Goal: Task Accomplishment & Management: Complete application form

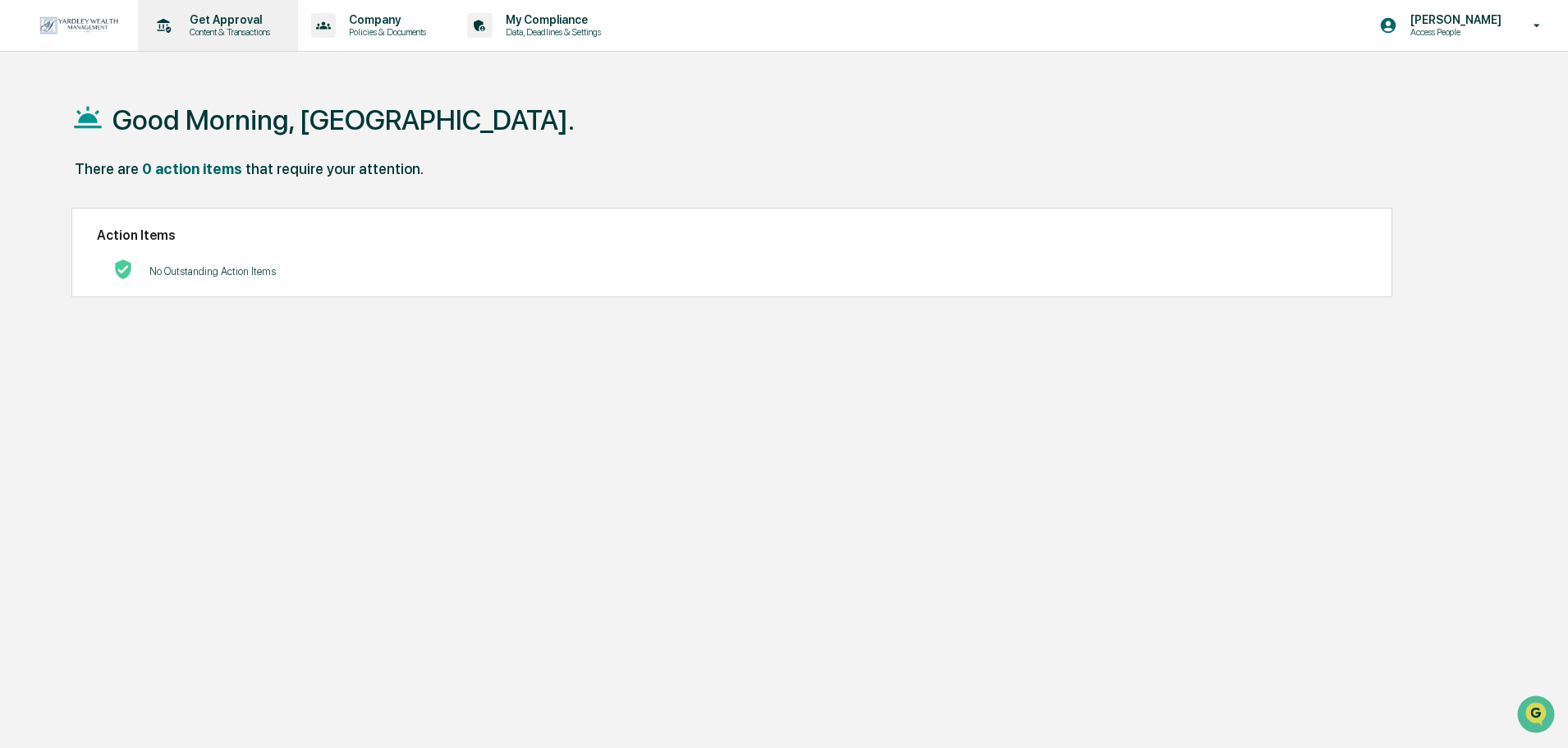
click at [218, 10] on div "Get Approval Content & Transactions" at bounding box center [217, 25] width 144 height 51
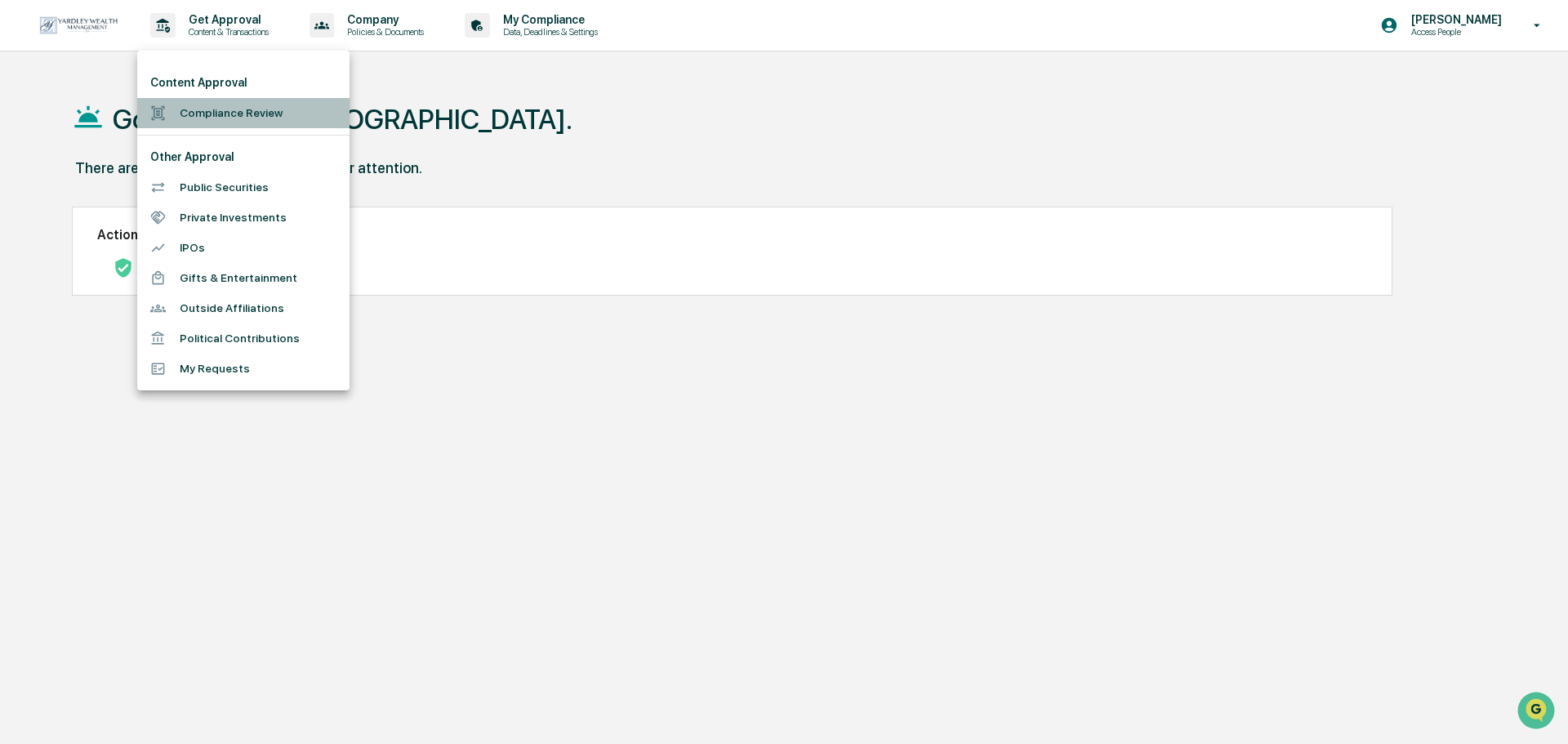
click at [233, 118] on li "Compliance Review" at bounding box center [243, 113] width 212 height 30
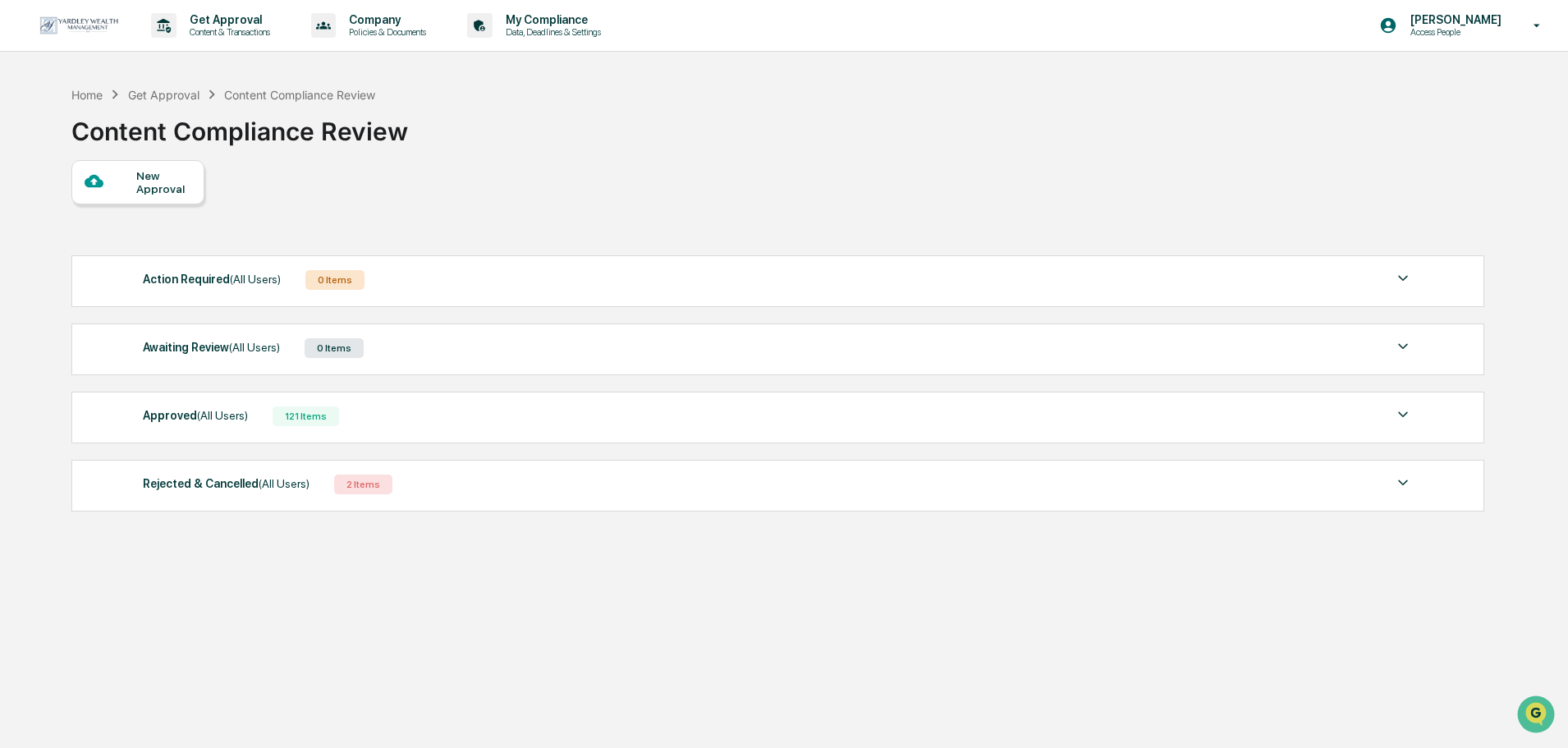
click at [162, 177] on div "New Approval" at bounding box center [163, 182] width 55 height 26
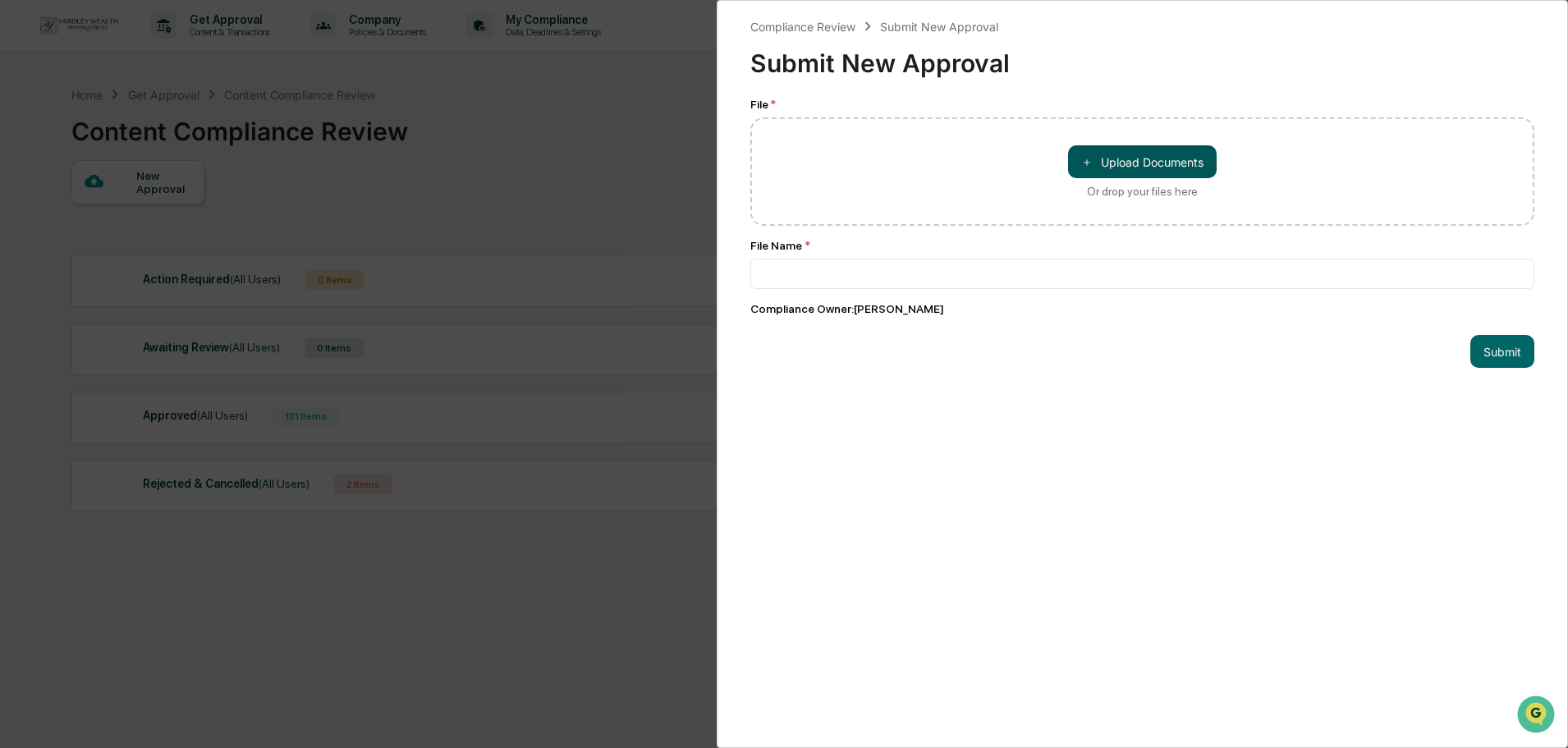
click at [1072, 157] on button "＋ Upload Documents" at bounding box center [1143, 162] width 149 height 33
type input "**********"
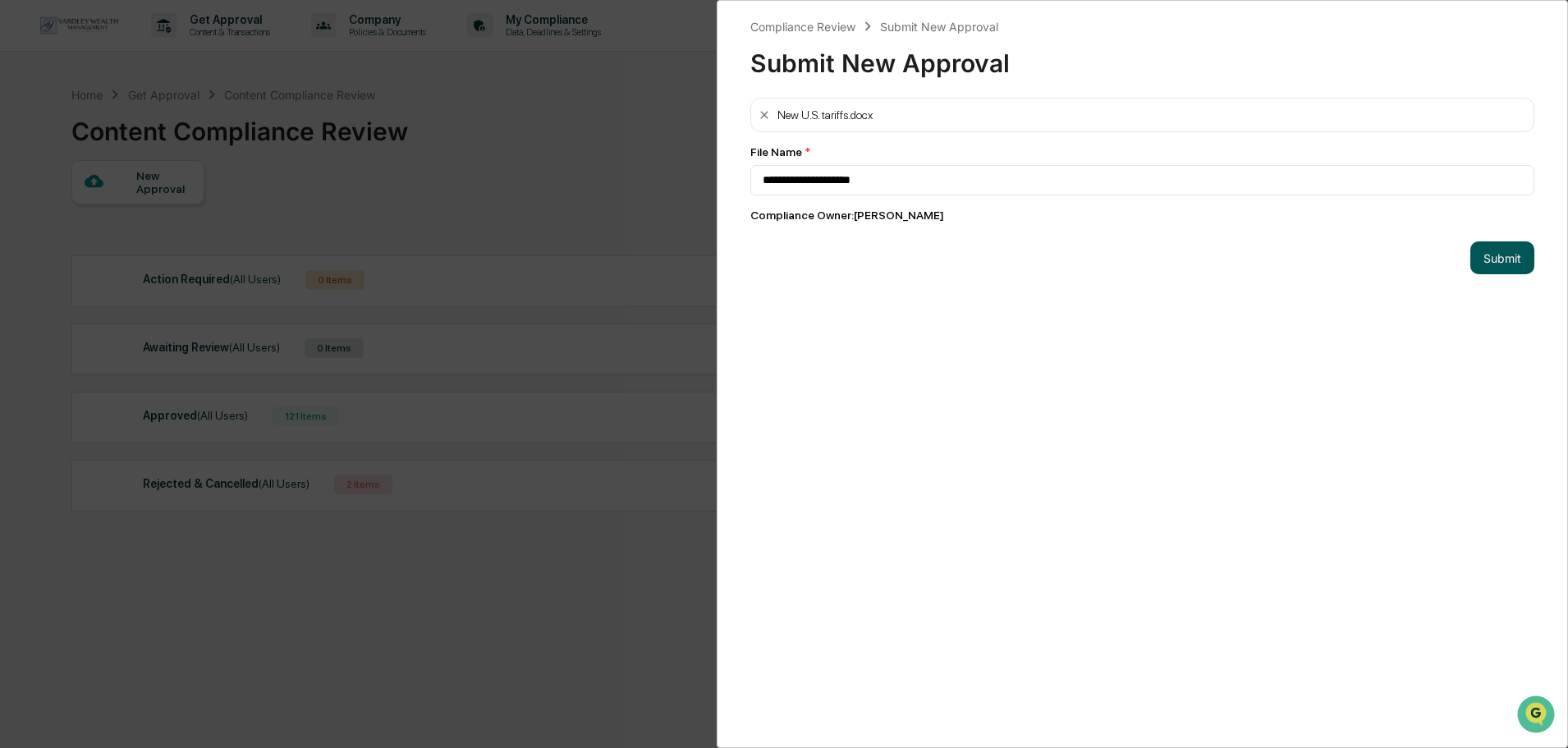
click at [1485, 259] on button "Submit" at bounding box center [1503, 257] width 64 height 33
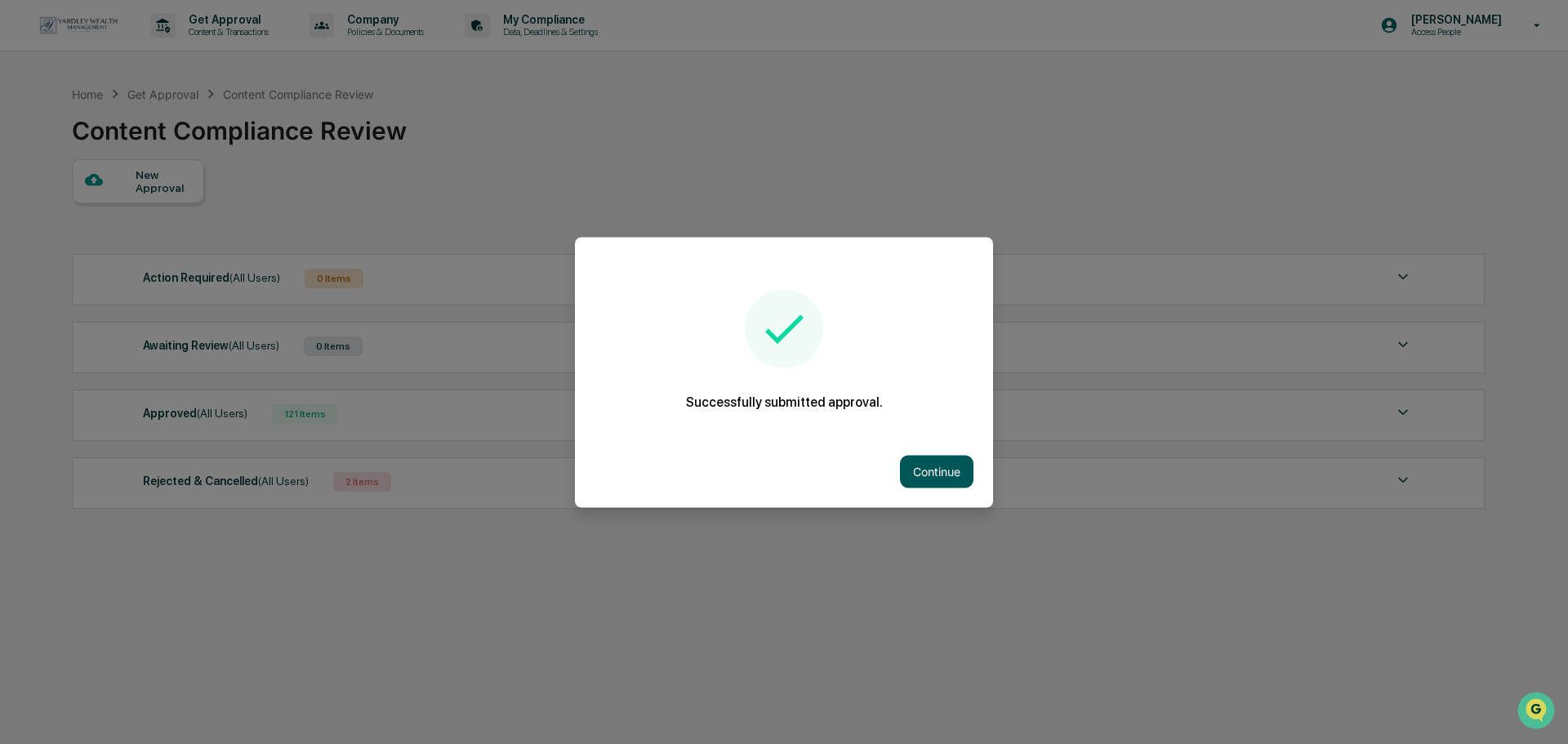
click at [945, 481] on button "Continue" at bounding box center [936, 471] width 73 height 33
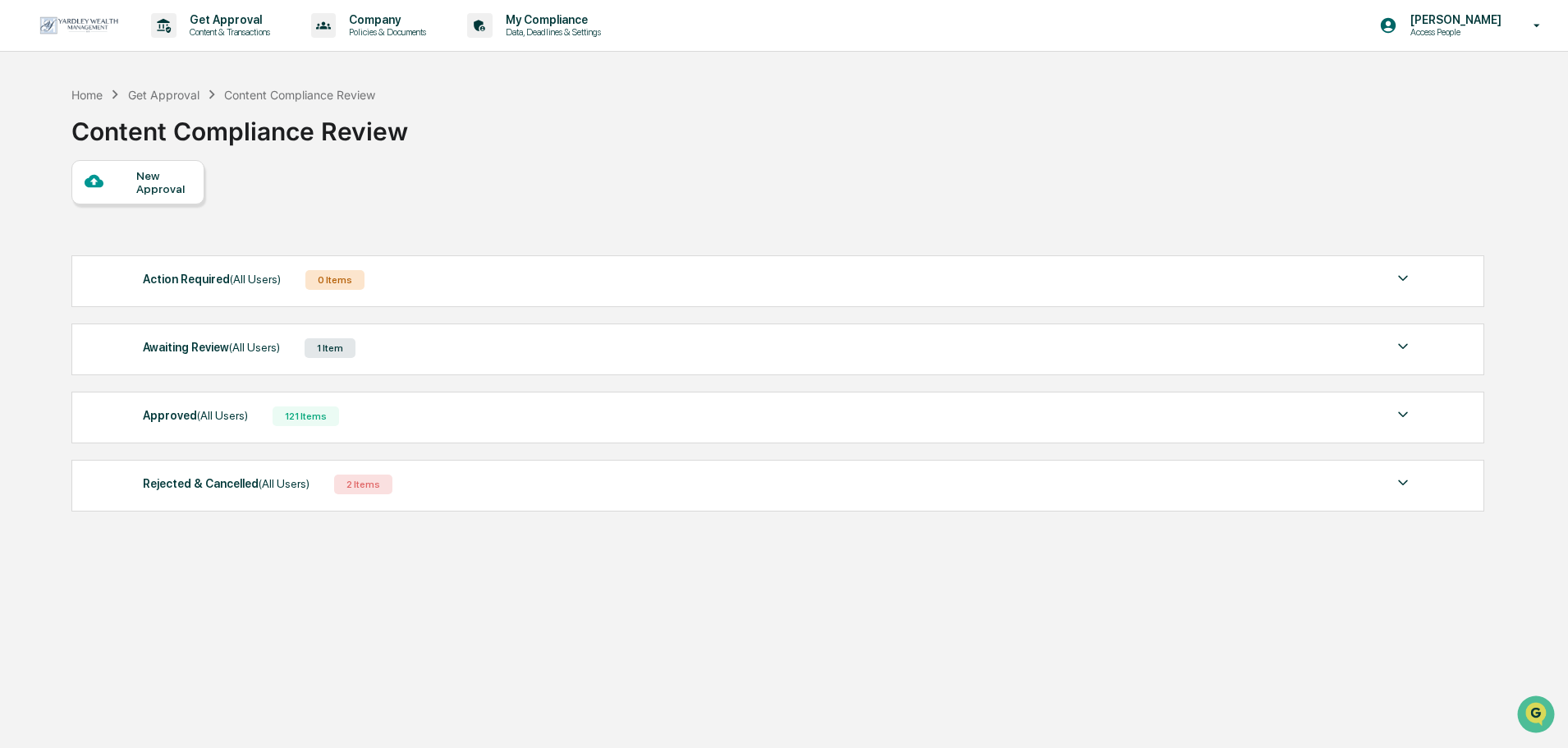
click at [403, 355] on div "Awaiting Review (All Users) 1 Item" at bounding box center [778, 348] width 1270 height 23
